Goal: Task Accomplishment & Management: Use online tool/utility

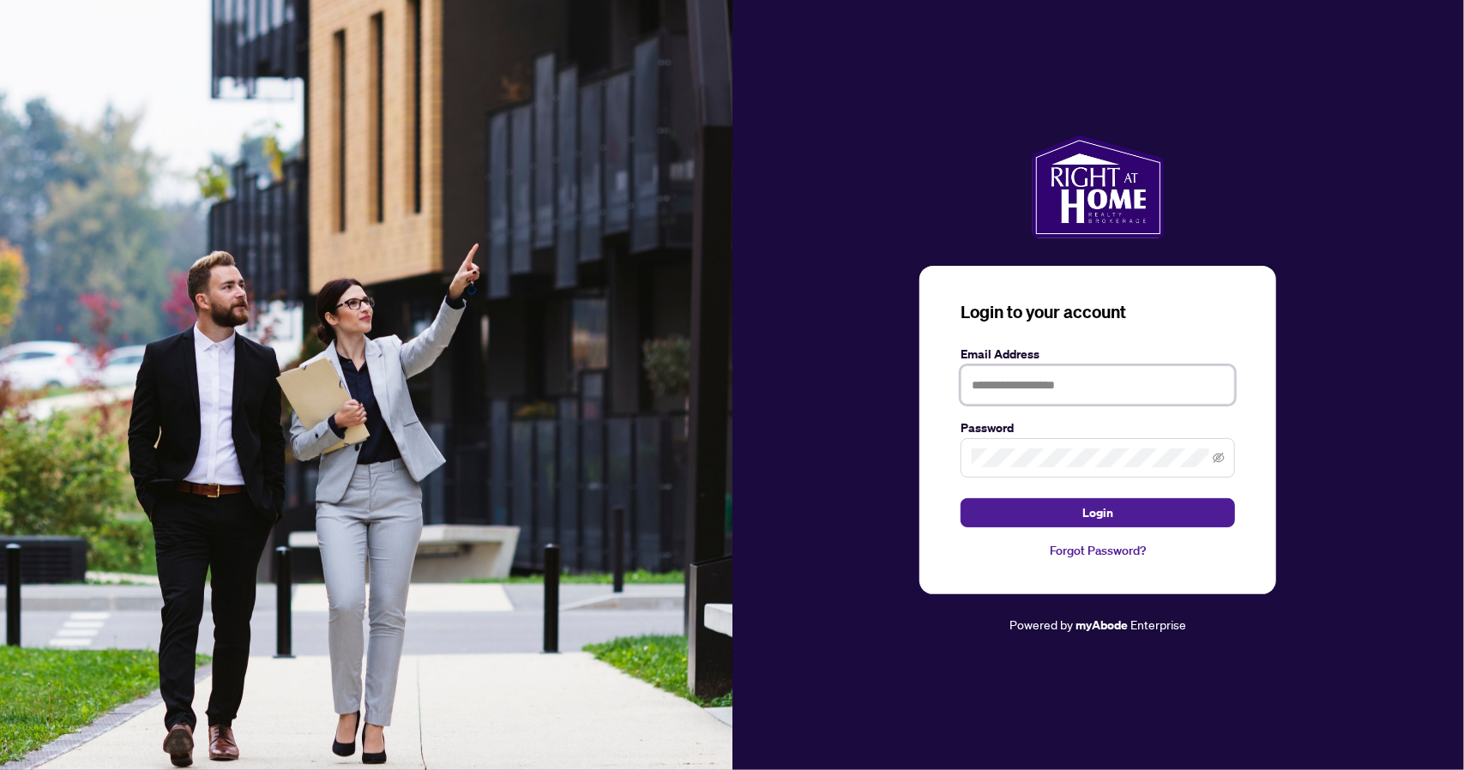
click at [1049, 382] on input "text" at bounding box center [1097, 384] width 274 height 39
type input "**********"
click at [960, 498] on button "Login" at bounding box center [1097, 512] width 274 height 29
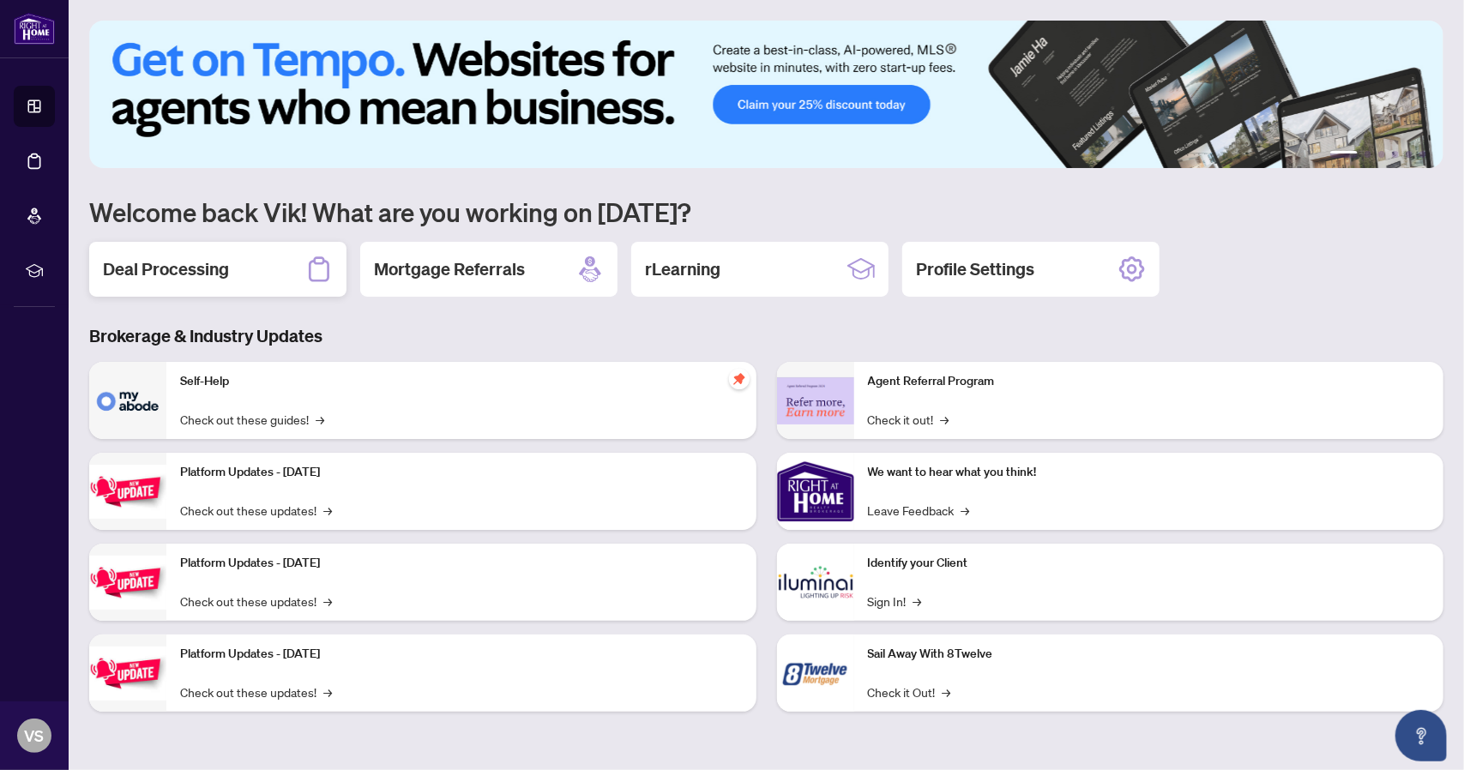
click at [166, 253] on div "Deal Processing" at bounding box center [217, 269] width 257 height 55
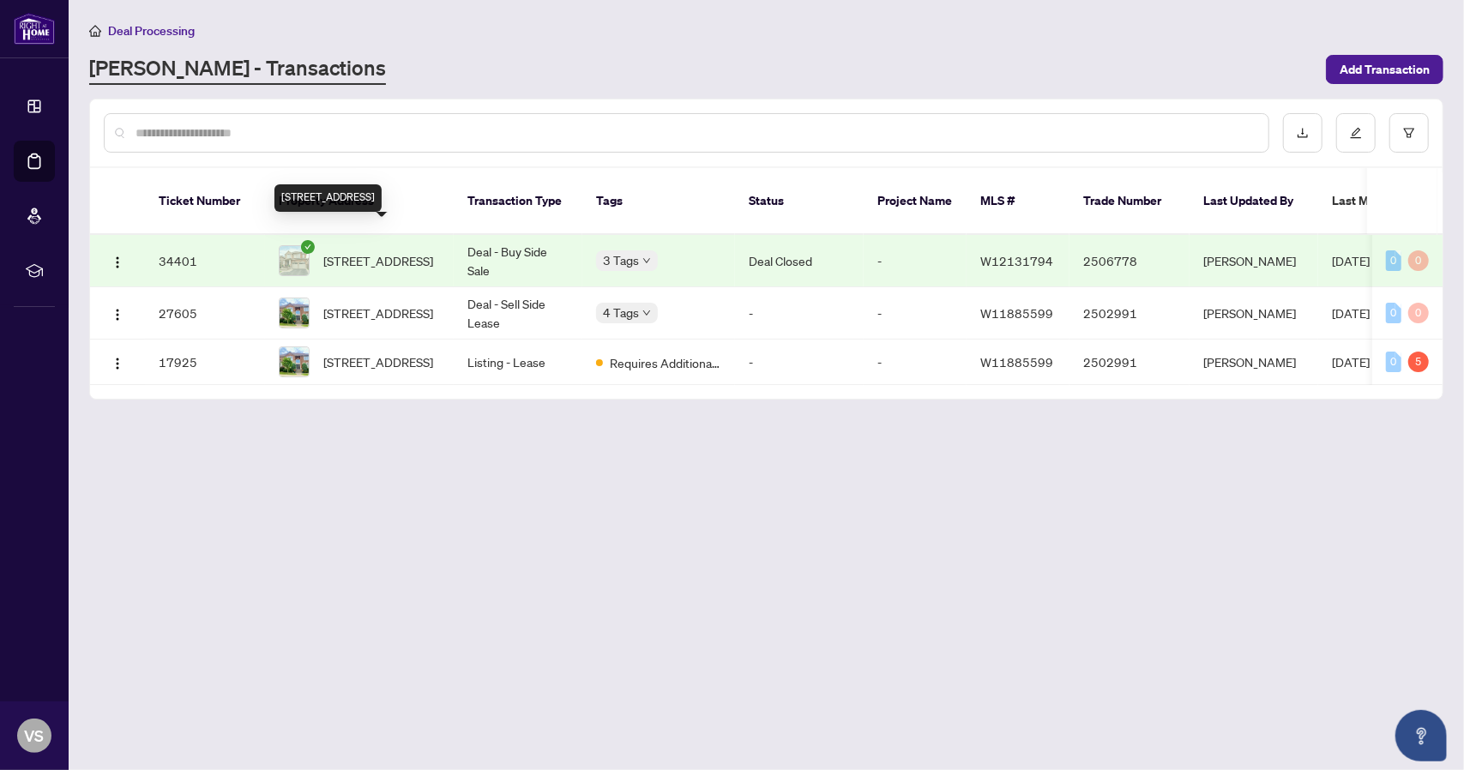
click at [417, 251] on span "[STREET_ADDRESS]" at bounding box center [378, 260] width 110 height 19
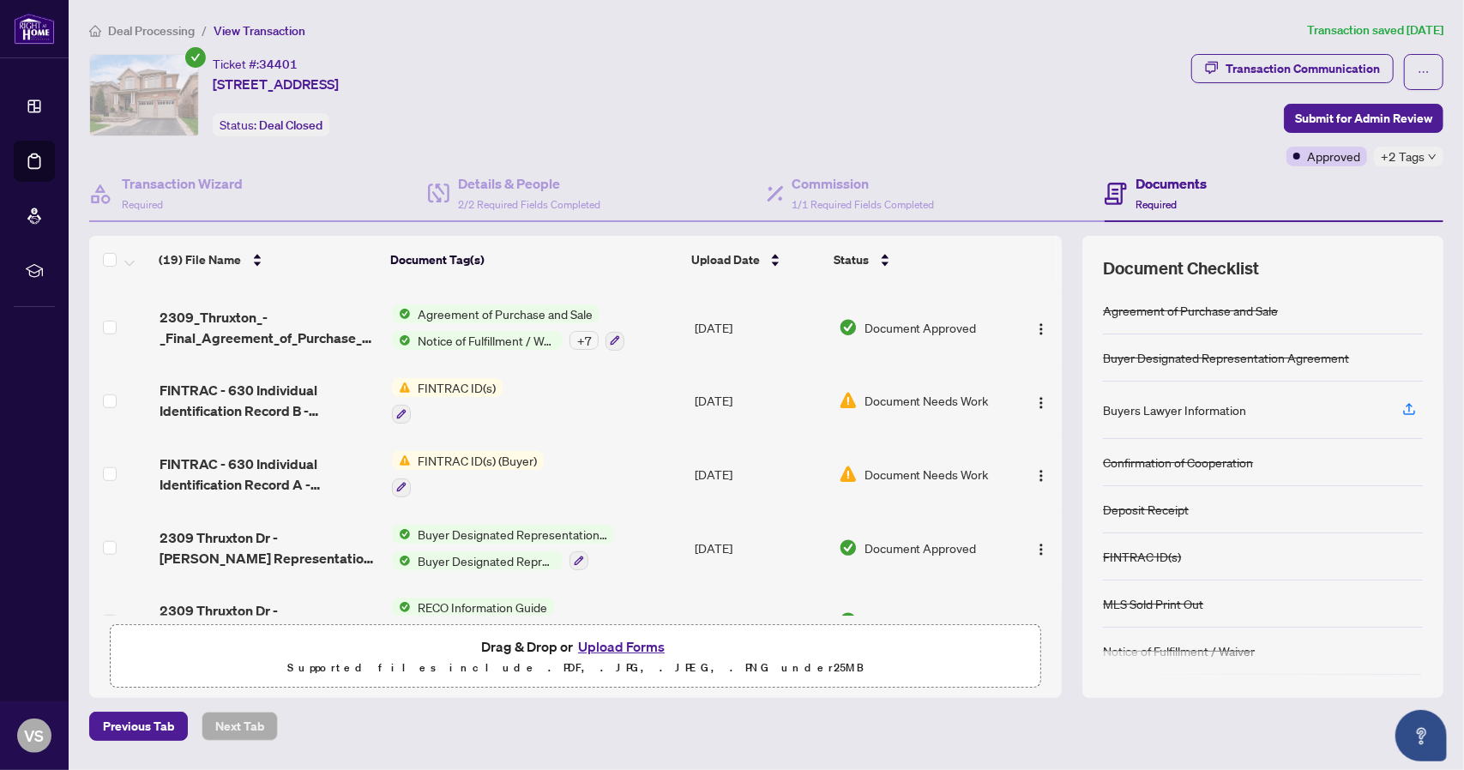
scroll to position [1053, 0]
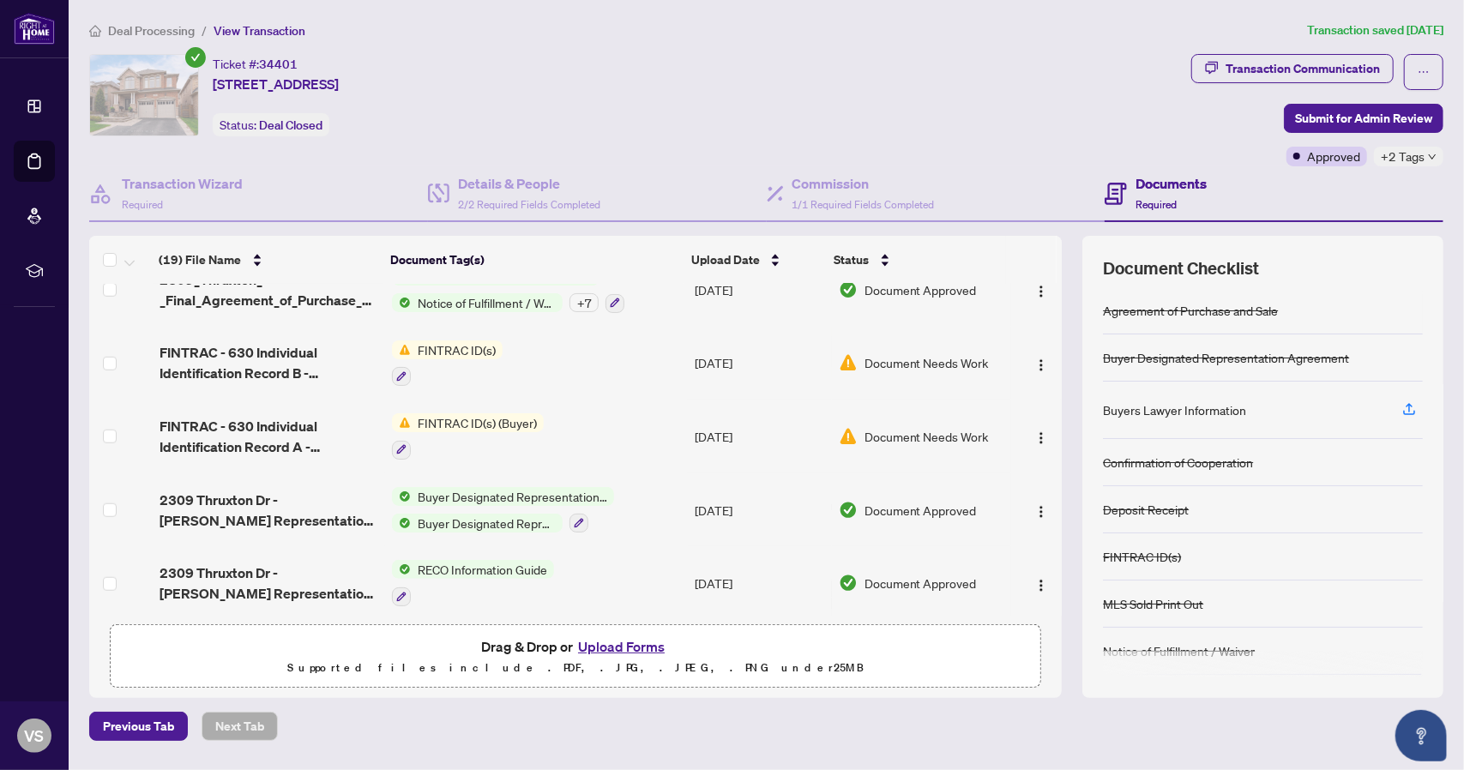
click at [497, 519] on span "Buyer Designated Representation Agreement" at bounding box center [487, 523] width 152 height 19
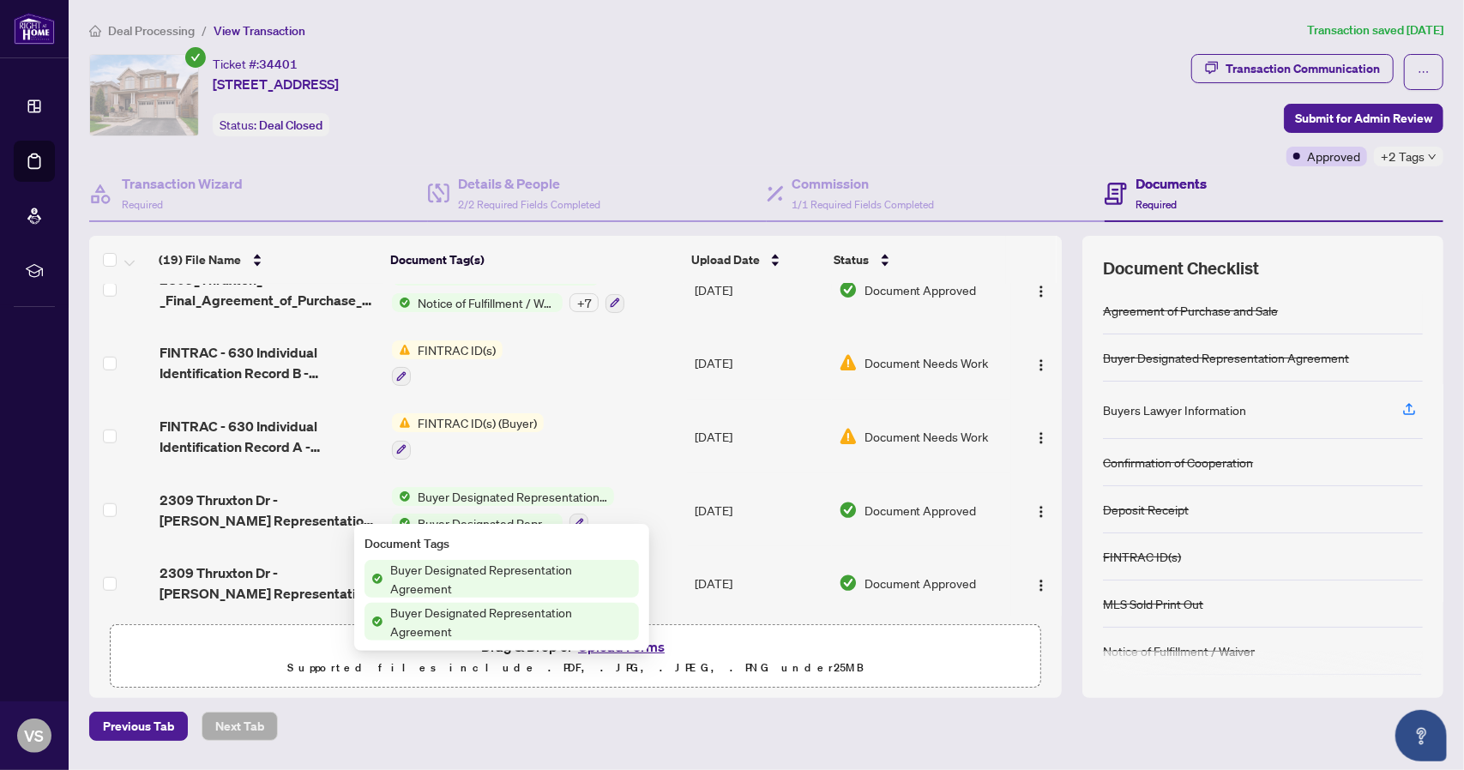
click at [499, 575] on span "Buyer Designated Representation Agreement" at bounding box center [511, 579] width 256 height 38
